Goal: Task Accomplishment & Management: Manage account settings

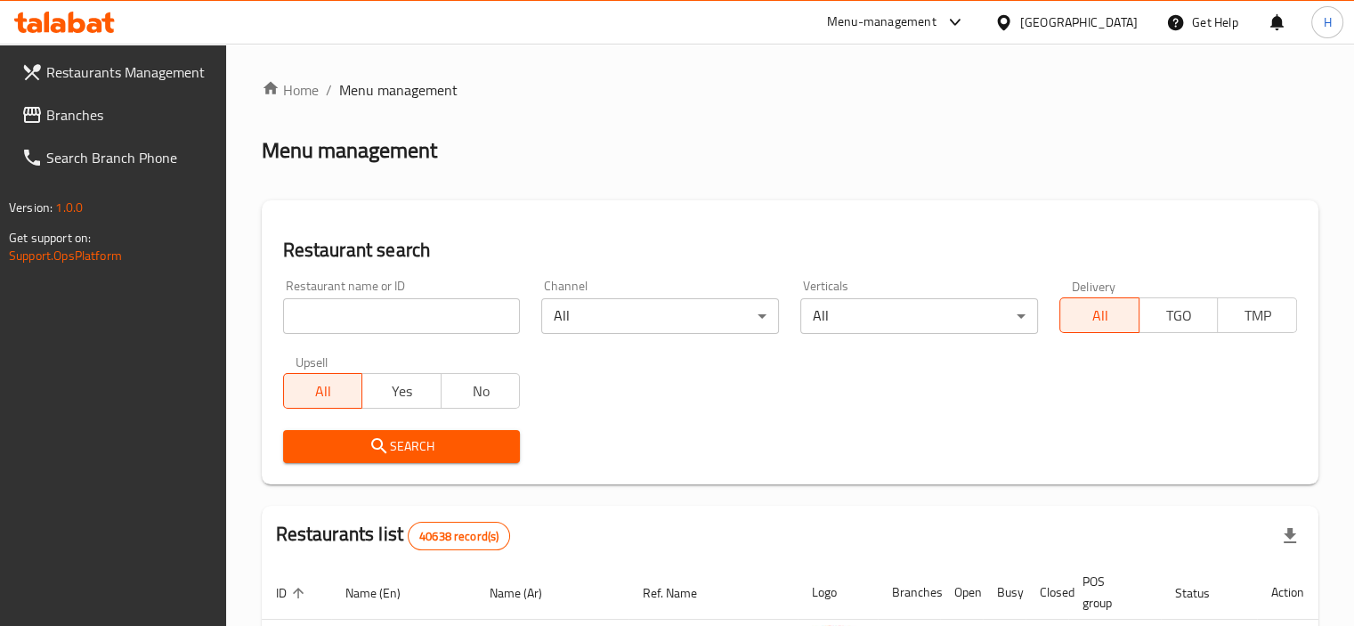
click at [72, 113] on span "Branches" at bounding box center [129, 114] width 166 height 21
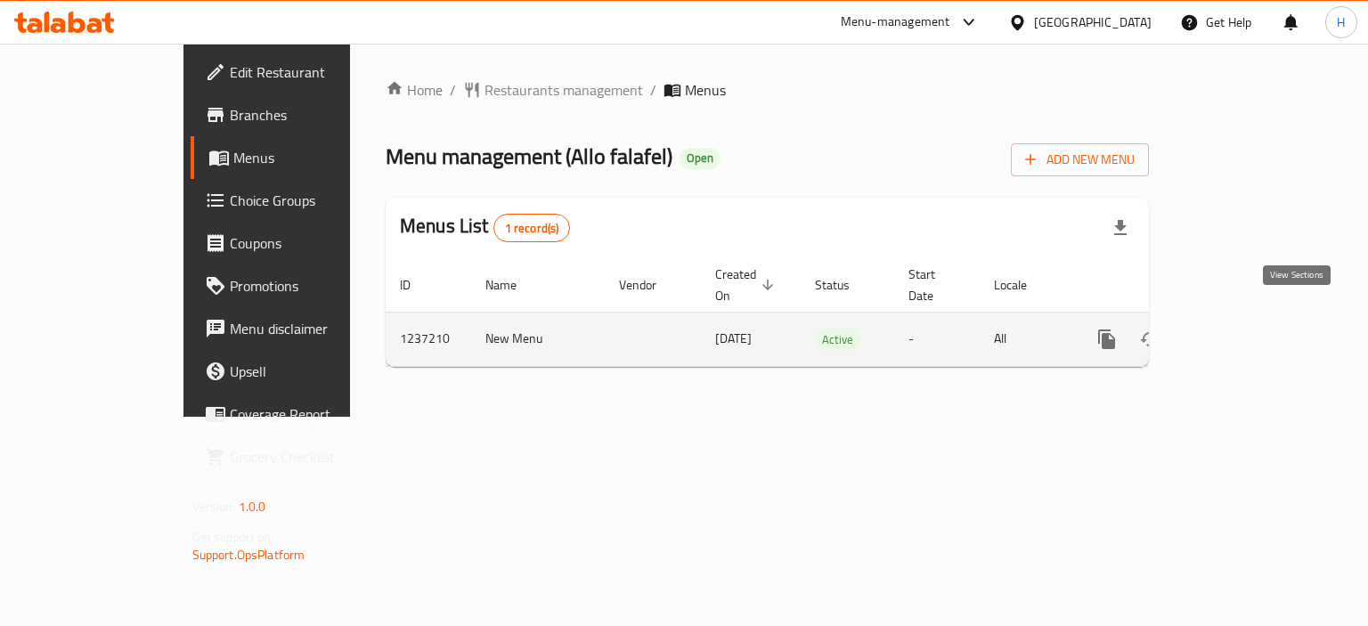
click at [1243, 331] on icon "enhanced table" at bounding box center [1235, 339] width 16 height 16
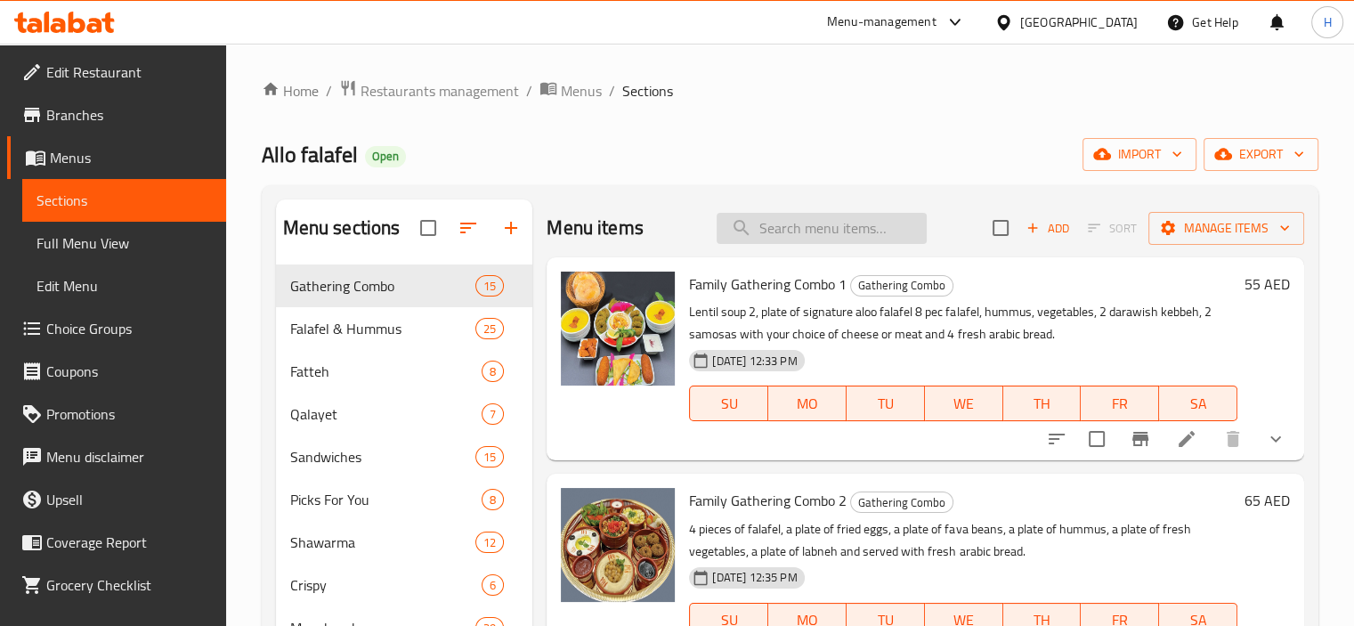
click at [814, 229] on input "search" at bounding box center [822, 228] width 210 height 31
paste input "733047"
type input "733047"
paste input "Sharing Box Fatayer"
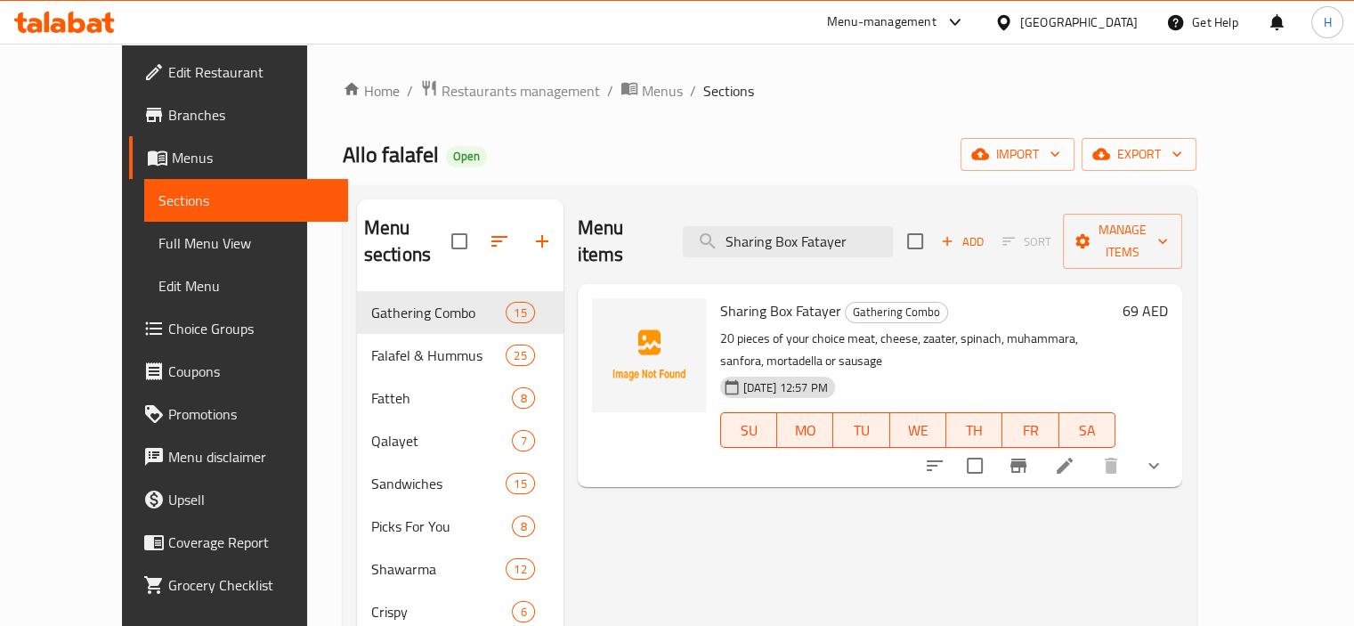
type input "Sharing Box Fatayer"
click at [1076, 455] on icon at bounding box center [1064, 465] width 21 height 21
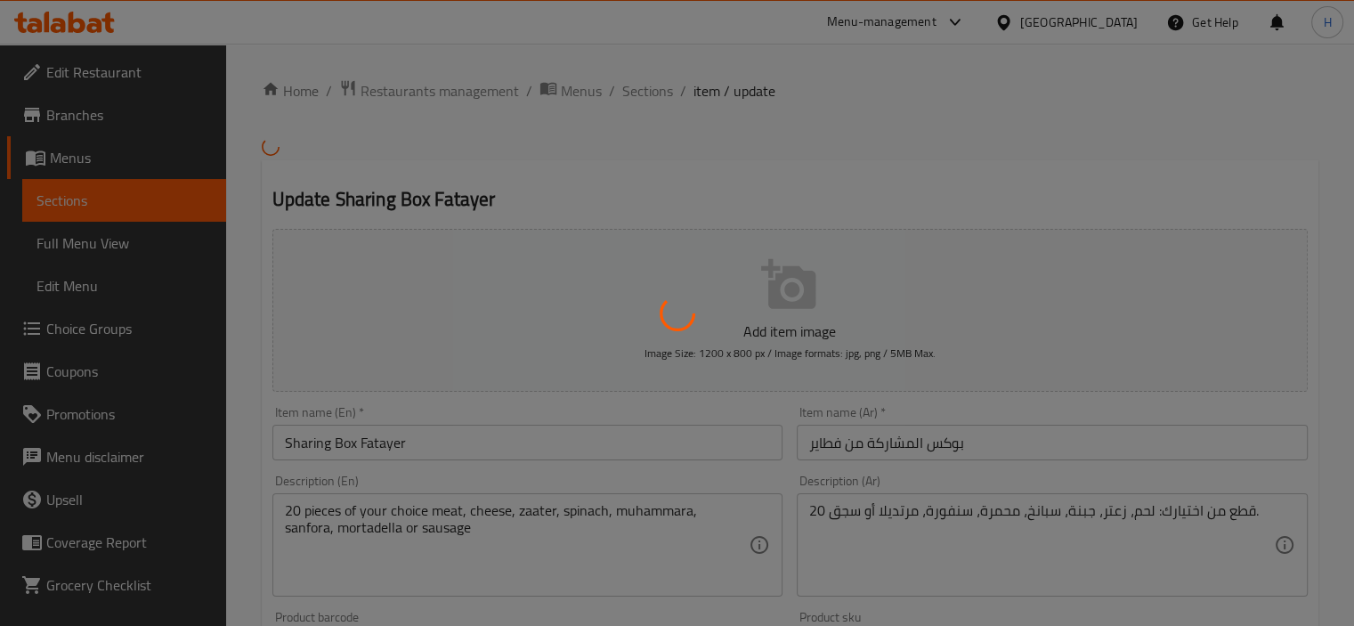
type input "إختيارك من الساندوتش الاول و الثاني"
type input "1"
type input "2"
type input "إختيارك من الساندوتش الثالث و الرابع"
type input "1"
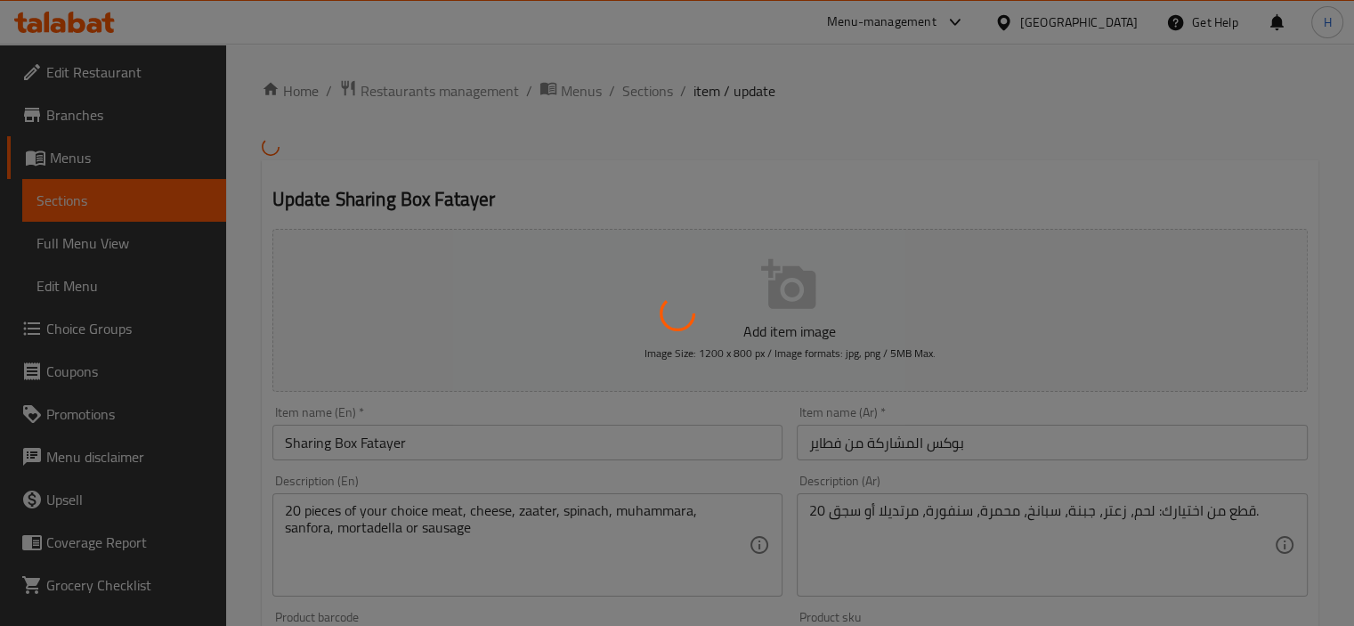
type input "2"
type input "إختيارك من الساندوتش الخامس و السادس"
type input "1"
type input "2"
type input "إختيارك من الساندوتش السابع و الثامن"
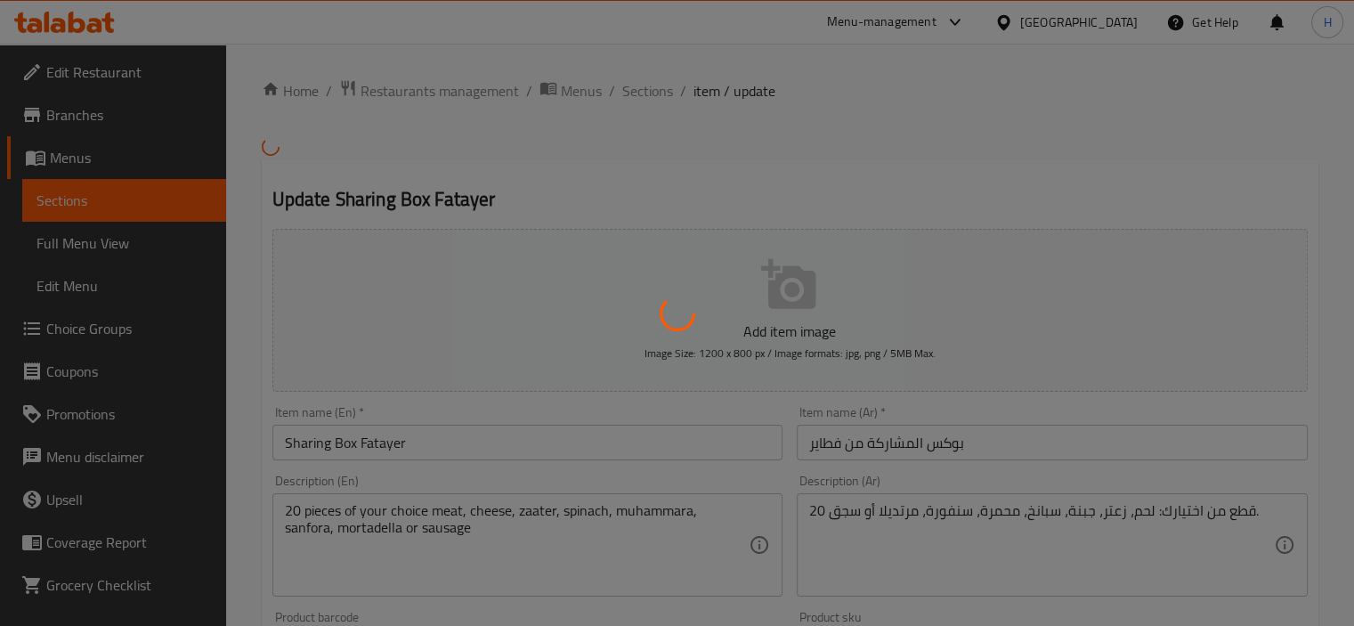
type input "1"
type input "2"
type input "إختيارك من الساندوتش التاسع و العاشر"
type input "1"
type input "2"
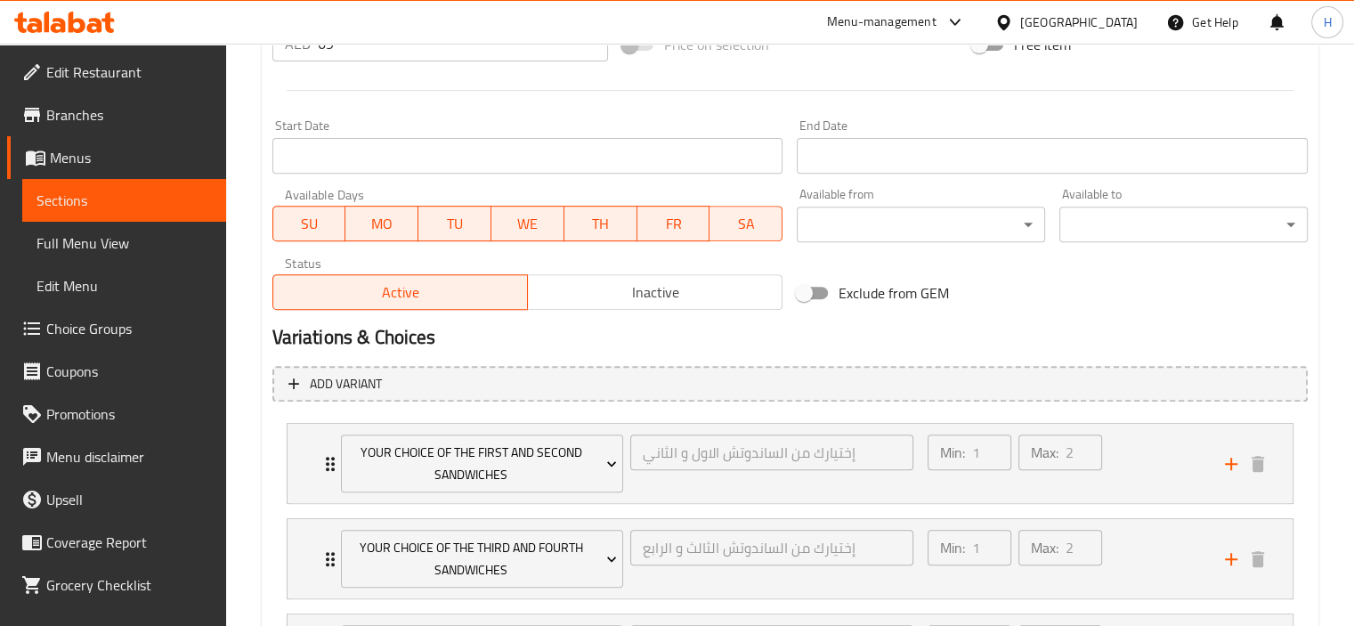
scroll to position [467, 0]
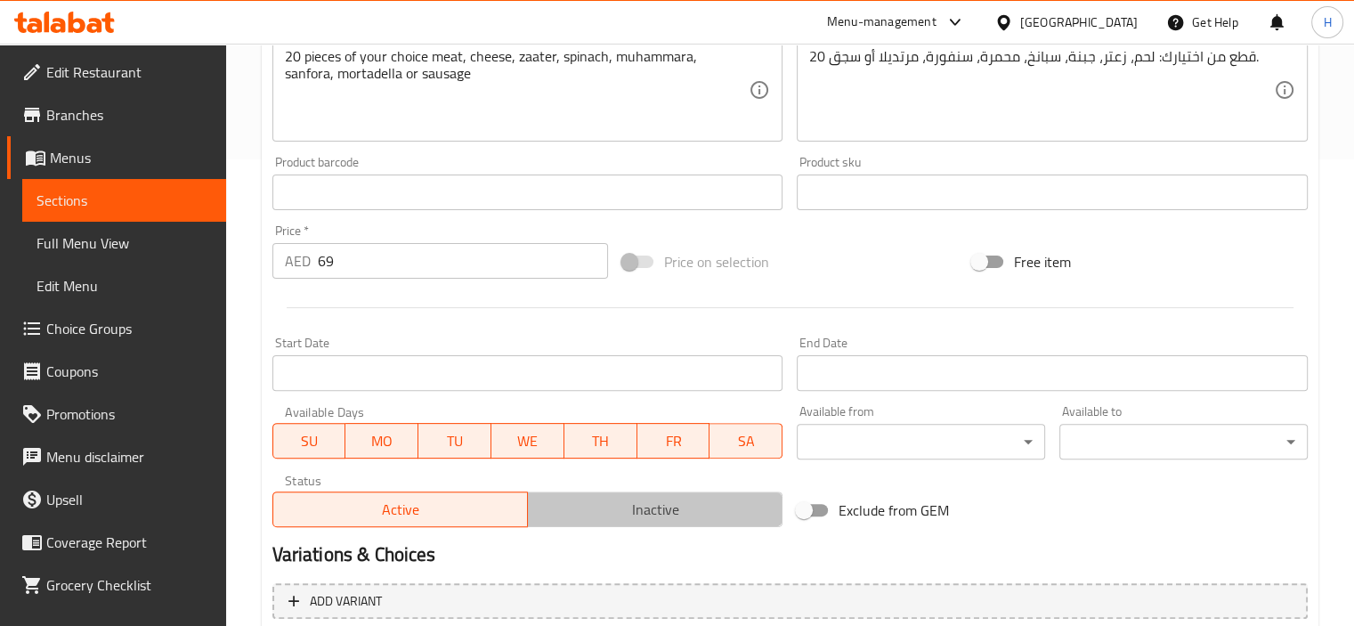
click at [638, 508] on span "Inactive" at bounding box center [655, 510] width 240 height 26
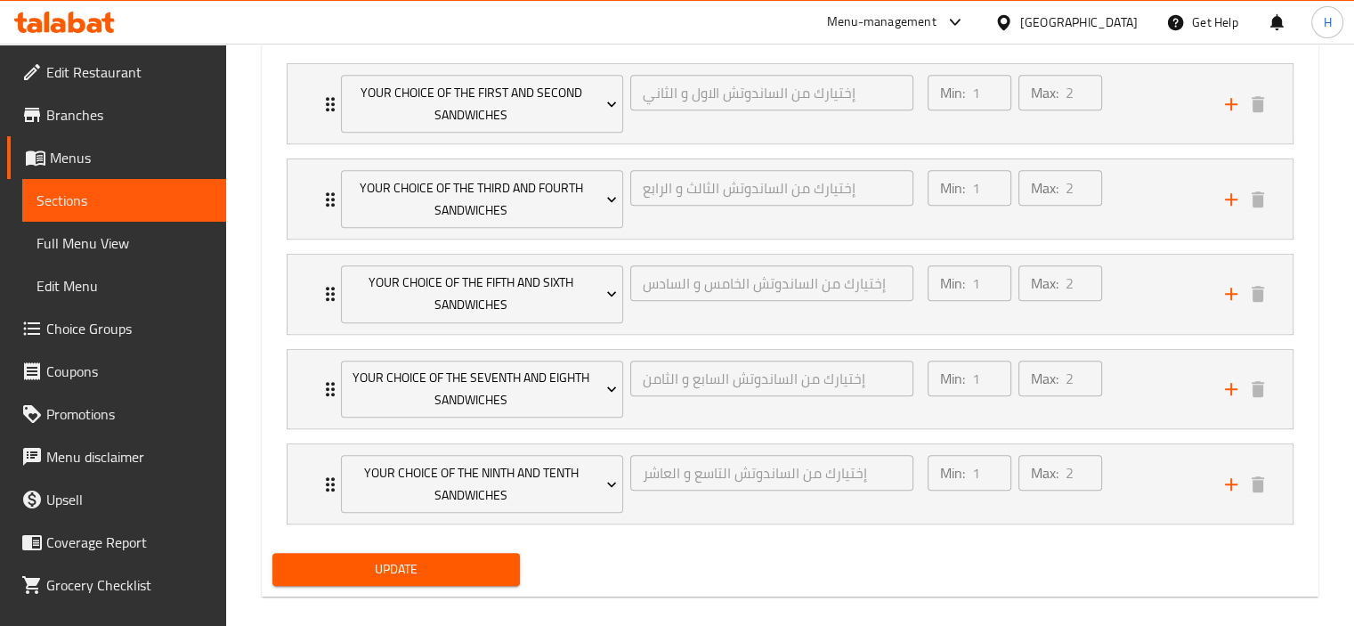
scroll to position [1060, 0]
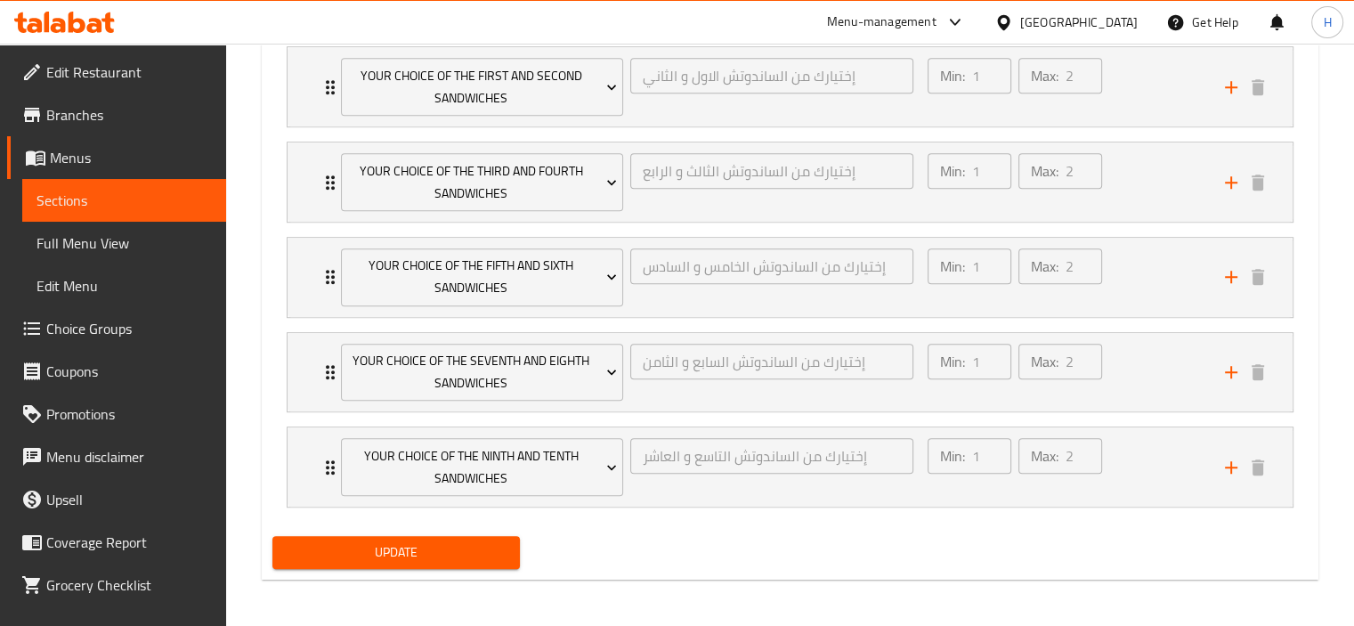
click at [460, 546] on span "Update" at bounding box center [397, 552] width 220 height 22
